Goal: Task Accomplishment & Management: Use online tool/utility

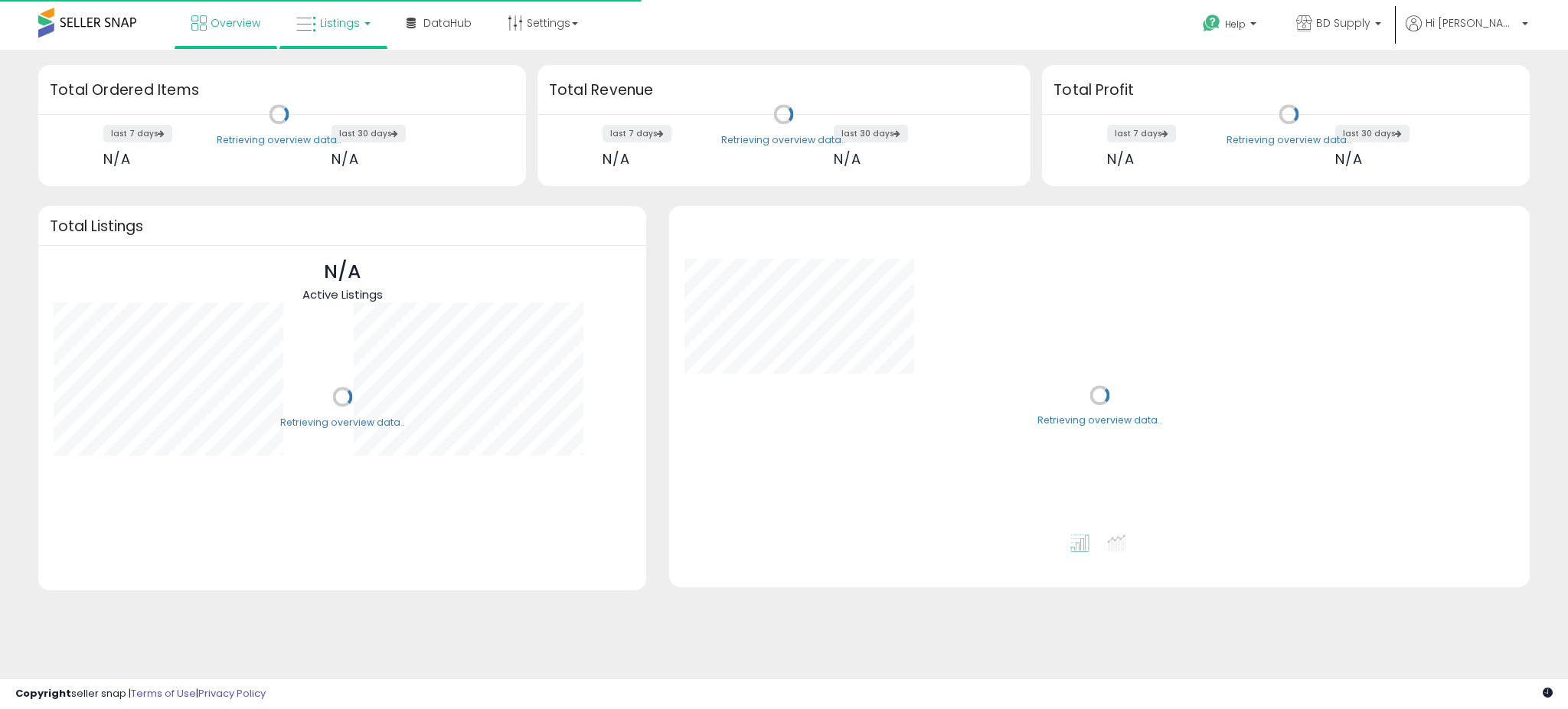
click at [349, 17] on span "Listings" at bounding box center [340, 23] width 40 height 15
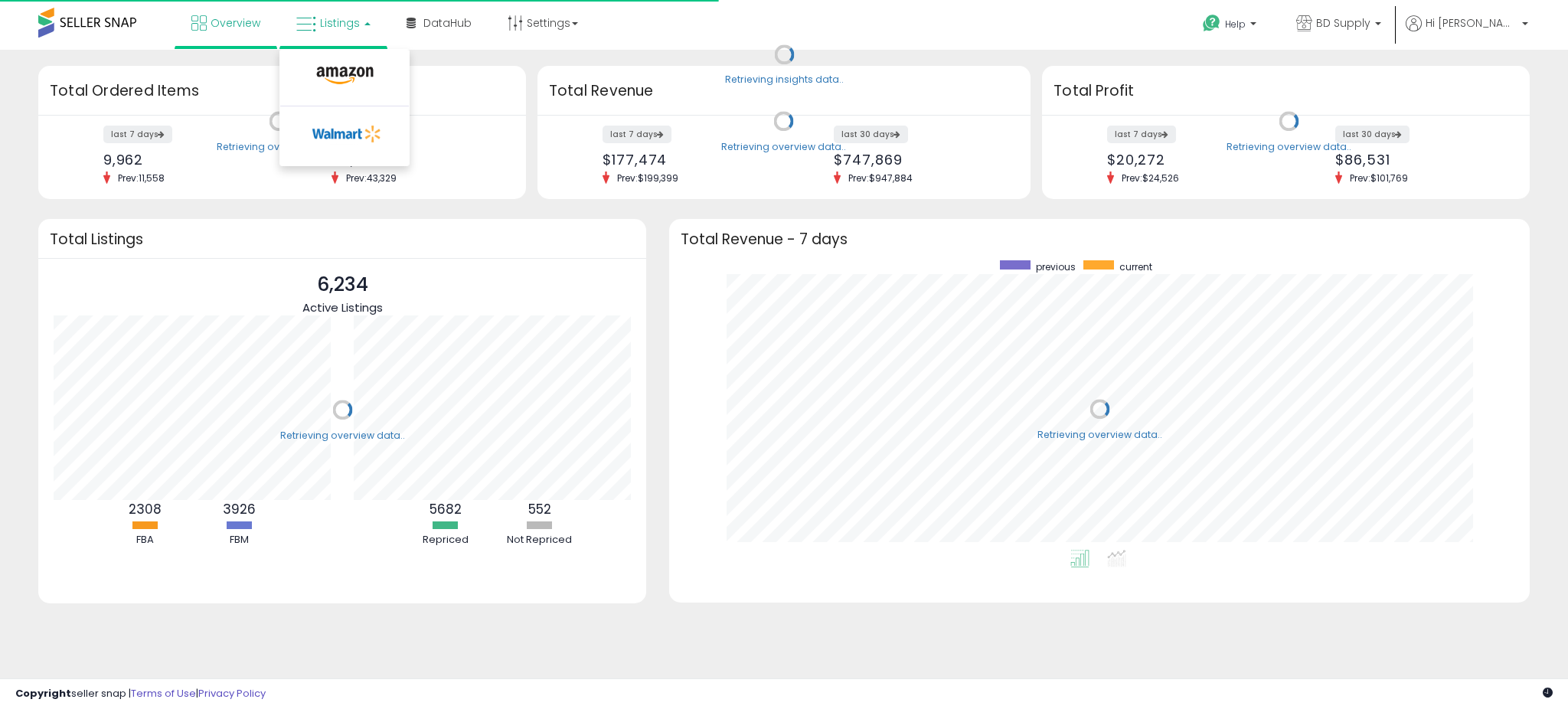
scroll to position [290, 830]
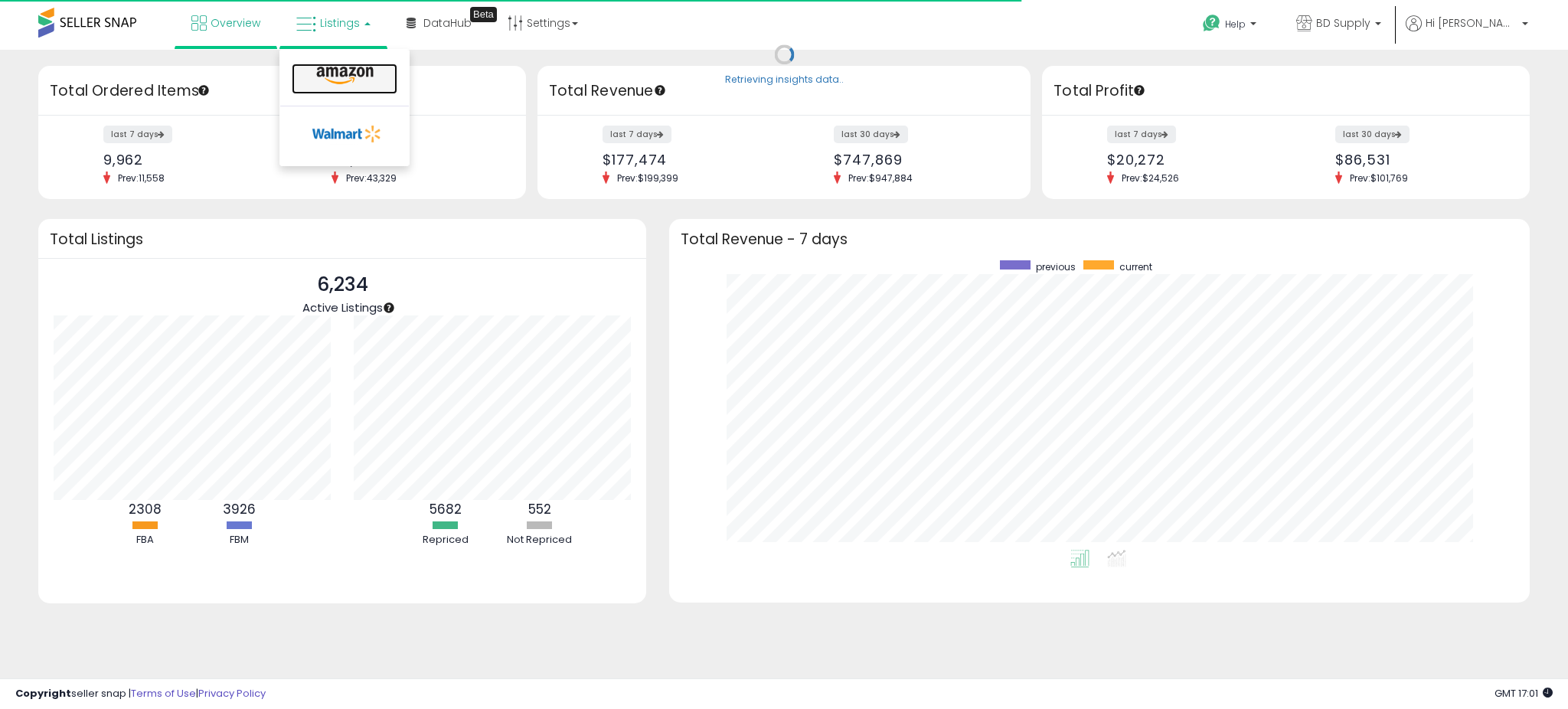
click at [348, 79] on icon at bounding box center [344, 76] width 66 height 20
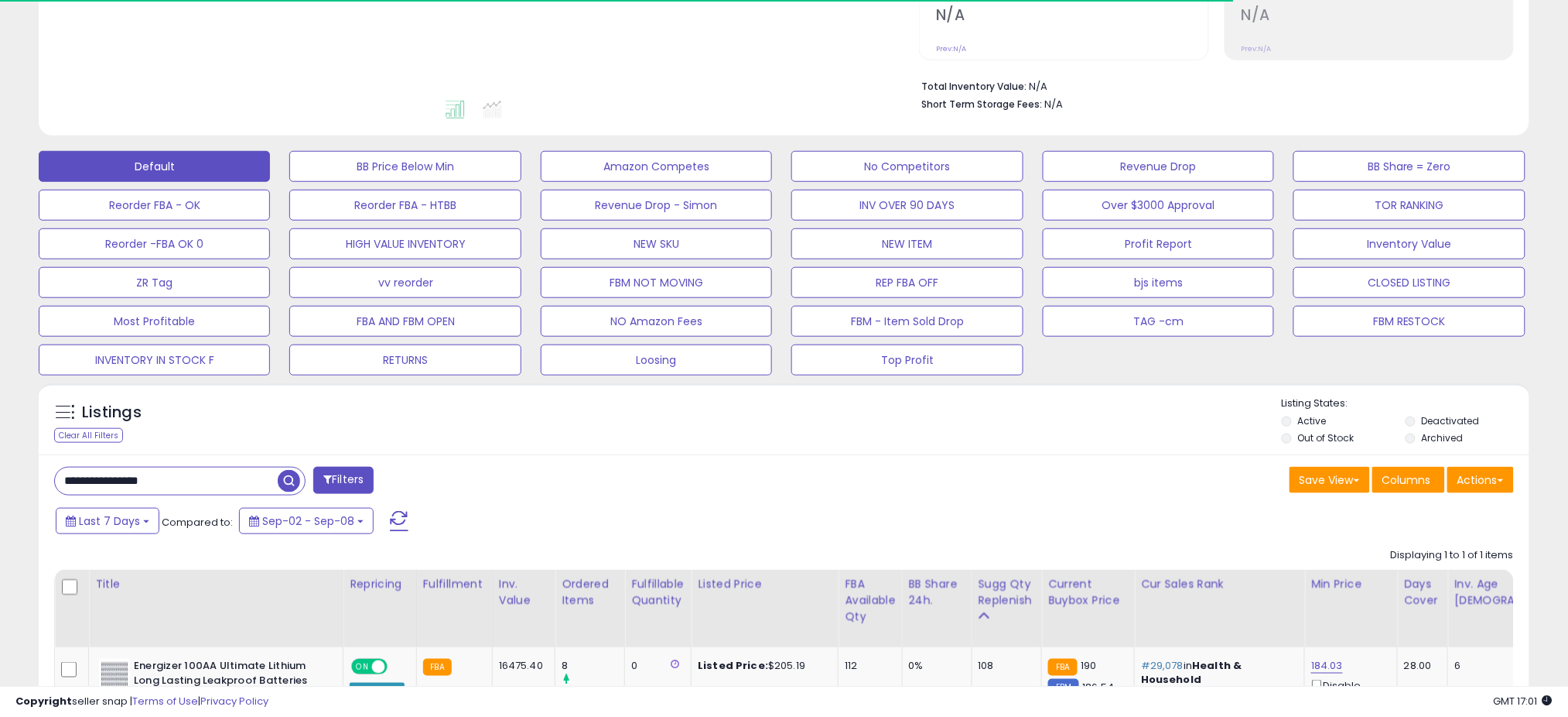
scroll to position [413, 0]
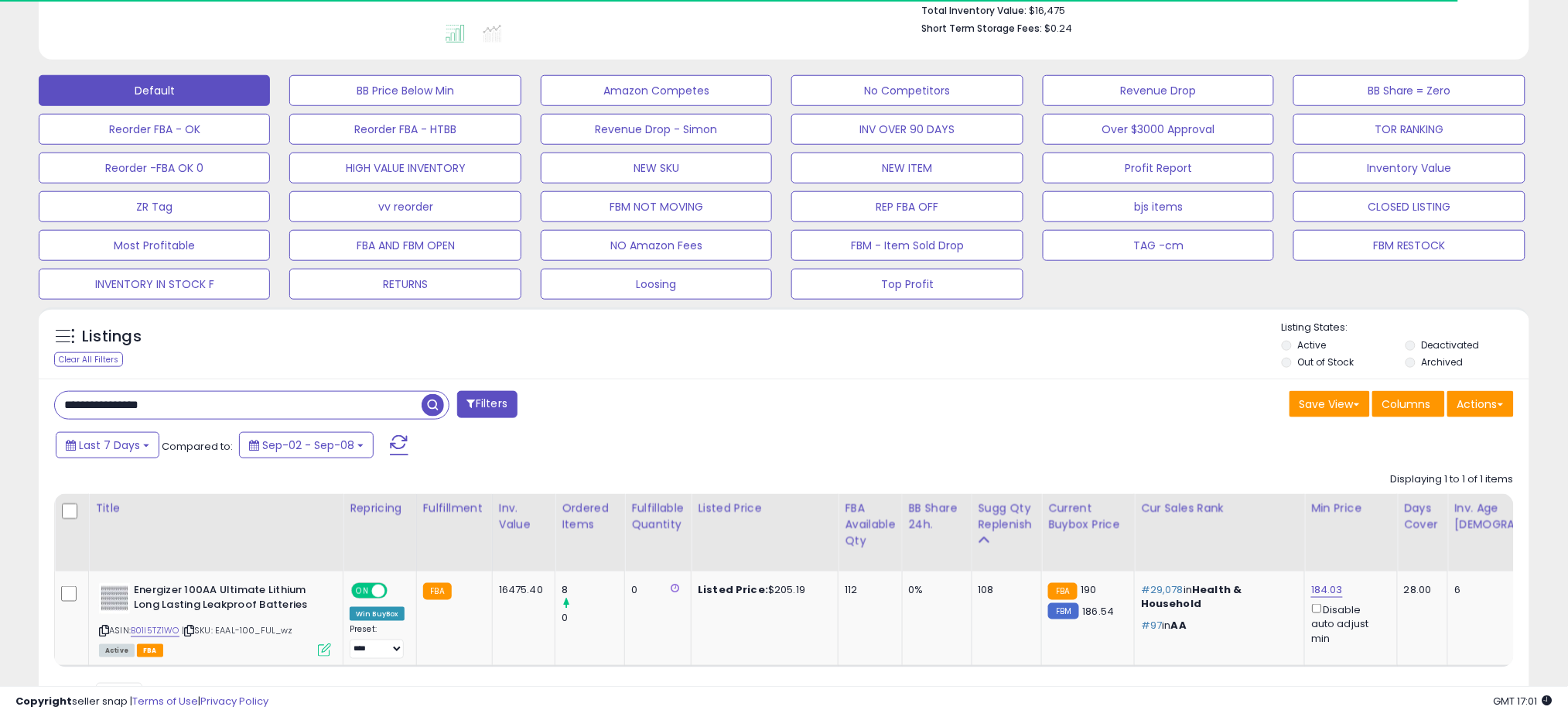
drag, startPoint x: 200, startPoint y: 406, endPoint x: 0, endPoint y: 400, distance: 200.1
click at [0, 400] on div "**********" at bounding box center [784, 212] width 1568 height 1149
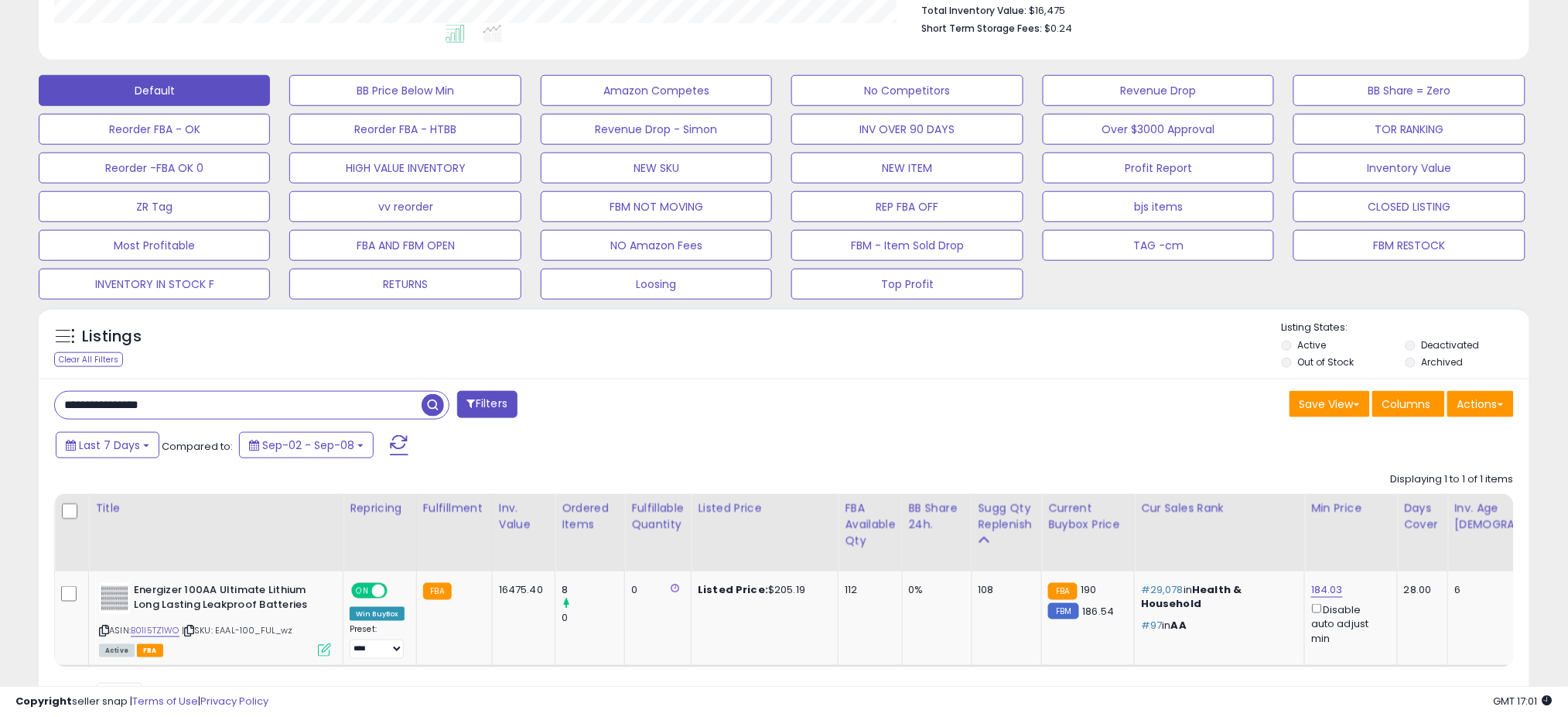
paste input "text"
type input "********"
click at [430, 409] on span "button" at bounding box center [433, 405] width 23 height 23
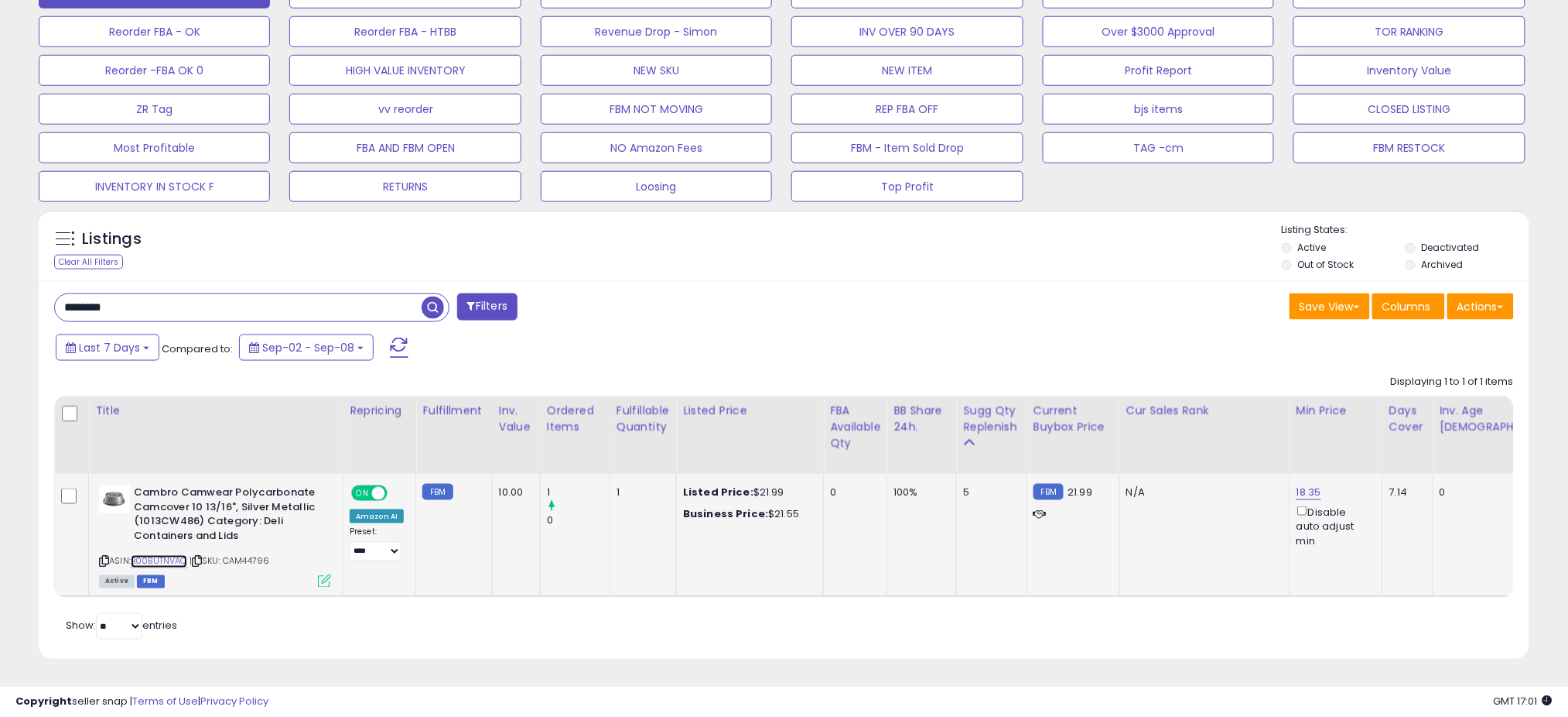
click at [173, 555] on link "B00BUTNVAQ" at bounding box center [159, 561] width 56 height 13
click at [208, 555] on span "| SKU: CAM44796" at bounding box center [229, 561] width 81 height 12
click at [201, 557] on icon at bounding box center [197, 561] width 10 height 9
